Goal: Find specific page/section: Find specific page/section

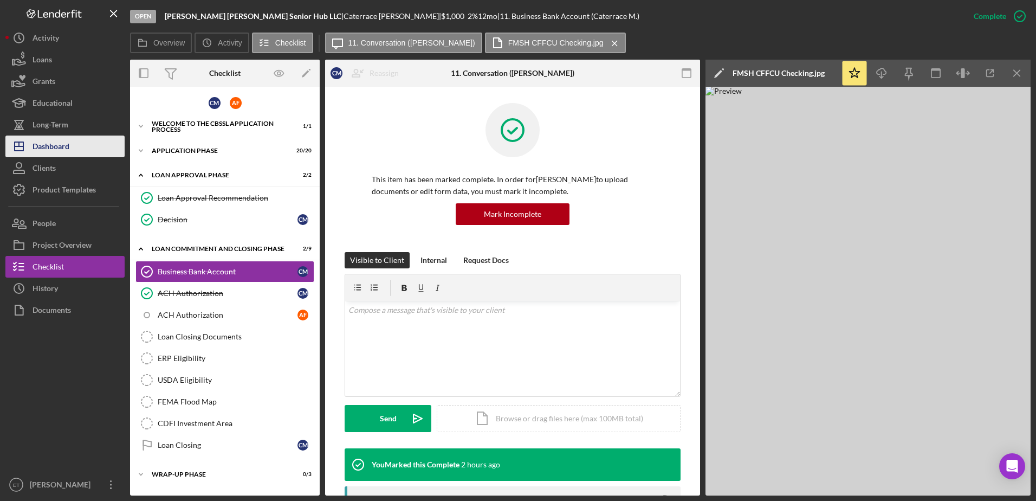
click at [55, 150] on div "Dashboard" at bounding box center [51, 147] width 37 height 24
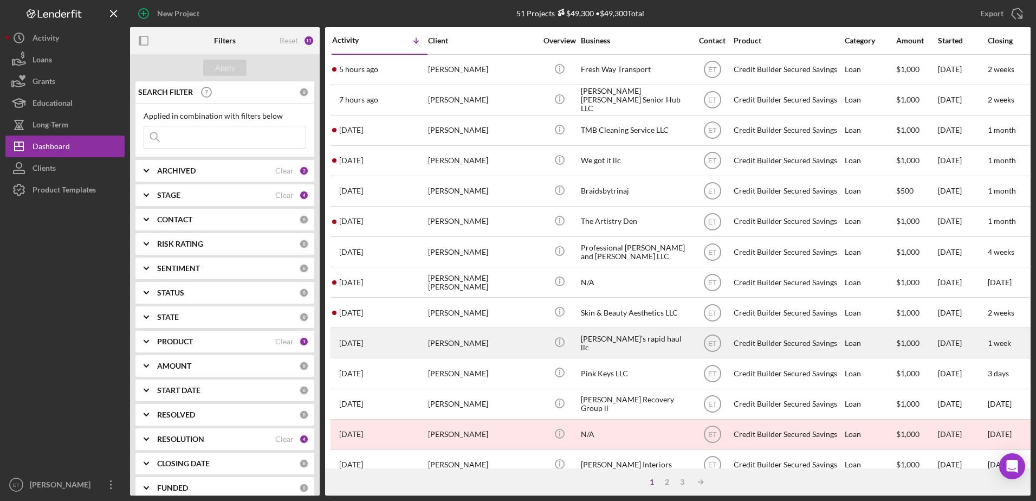
click at [608, 346] on div "[PERSON_NAME]’s rapid haul llc" at bounding box center [635, 342] width 108 height 29
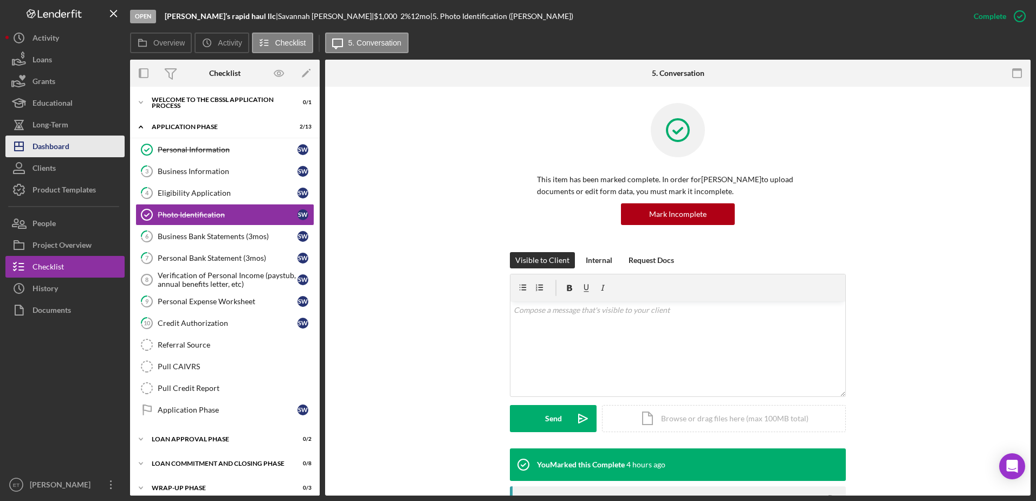
click at [77, 147] on button "Icon/Dashboard Dashboard" at bounding box center [64, 146] width 119 height 22
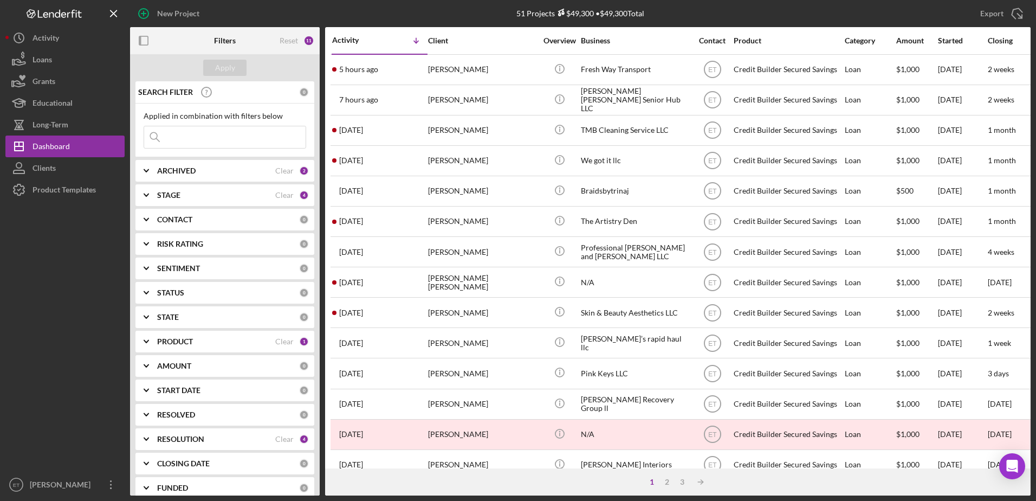
click at [183, 139] on input at bounding box center [224, 137] width 161 height 22
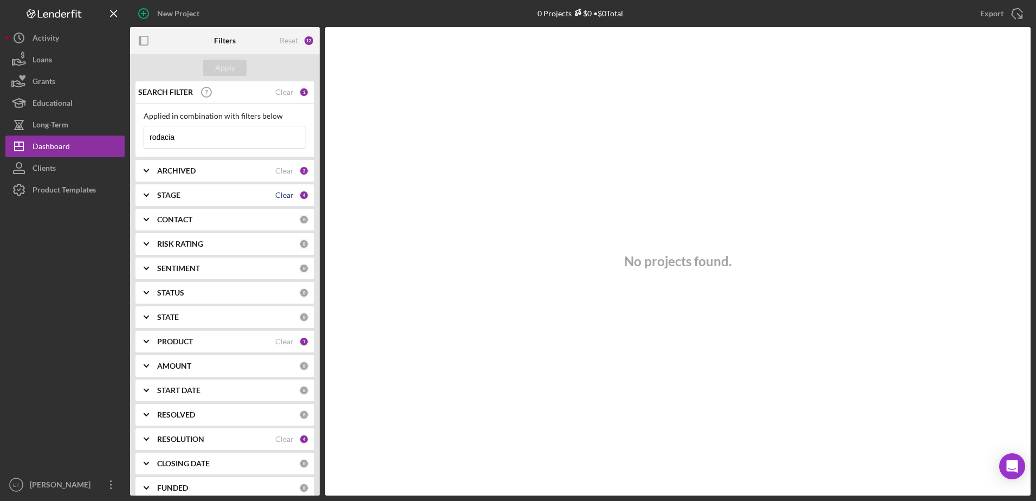
type input "rodacia"
click at [280, 196] on div "Clear" at bounding box center [284, 195] width 18 height 9
click at [277, 173] on div "Clear" at bounding box center [284, 170] width 18 height 9
click at [285, 340] on div "Clear" at bounding box center [284, 341] width 18 height 9
click at [287, 438] on div "Clear" at bounding box center [284, 439] width 18 height 9
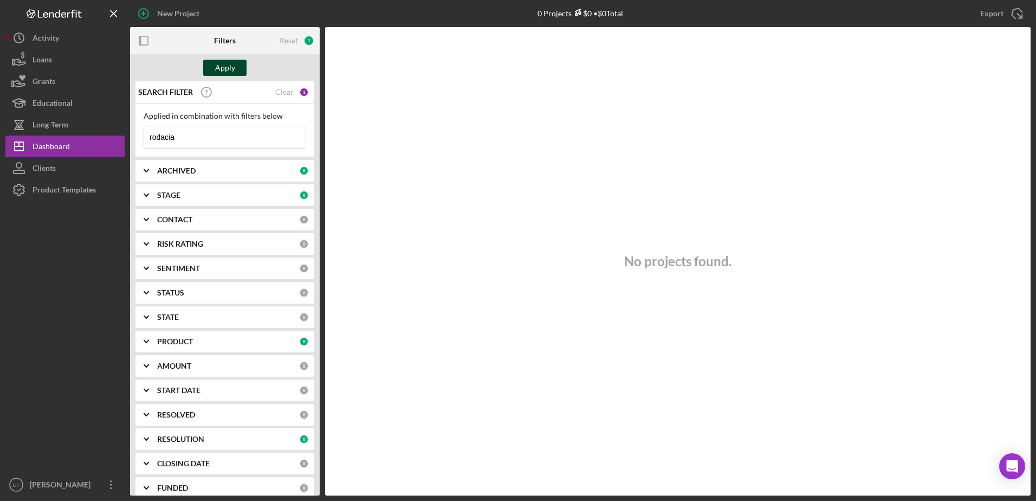
click at [226, 67] on div "Apply" at bounding box center [225, 68] width 20 height 16
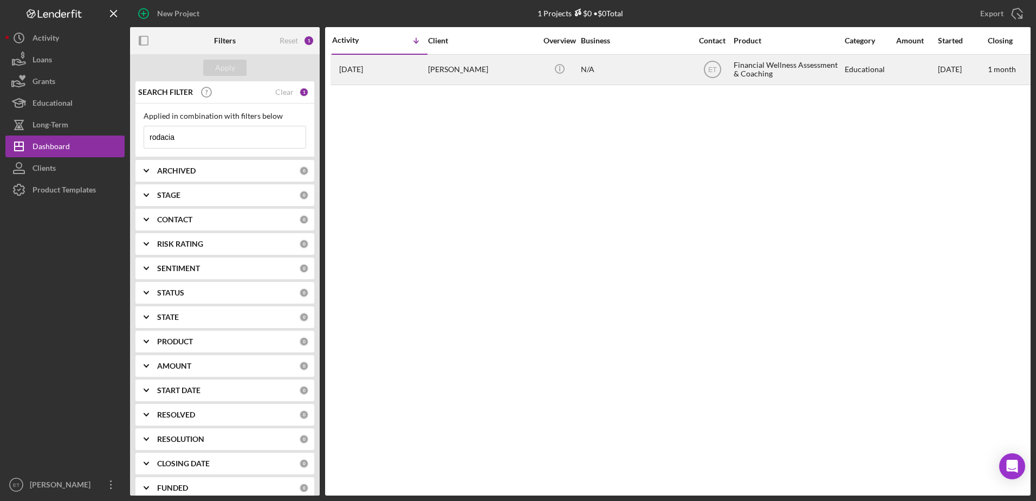
click at [443, 64] on div "[PERSON_NAME]" at bounding box center [482, 69] width 108 height 29
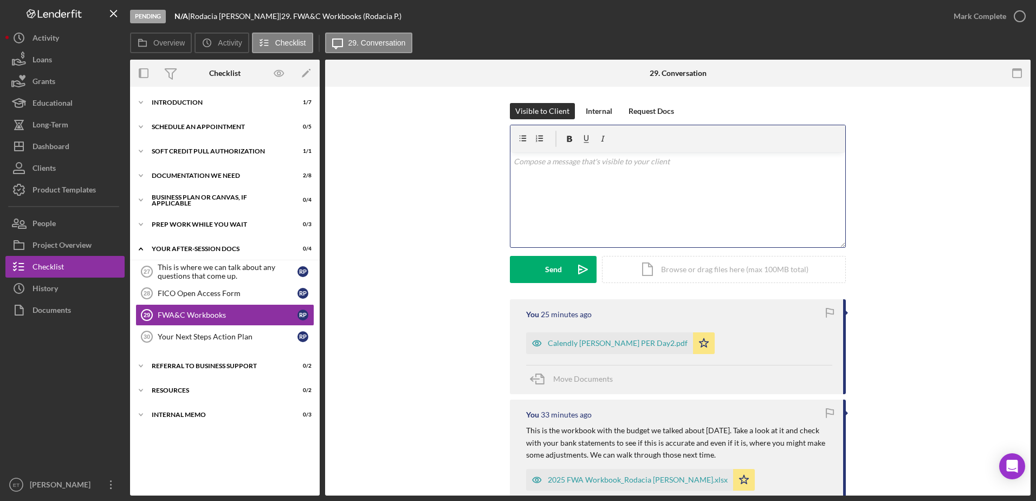
click at [575, 196] on div "v Color teal Color pink Remove color Add row above Add row below Add column bef…" at bounding box center [677, 199] width 335 height 95
